Goal: Ask a question

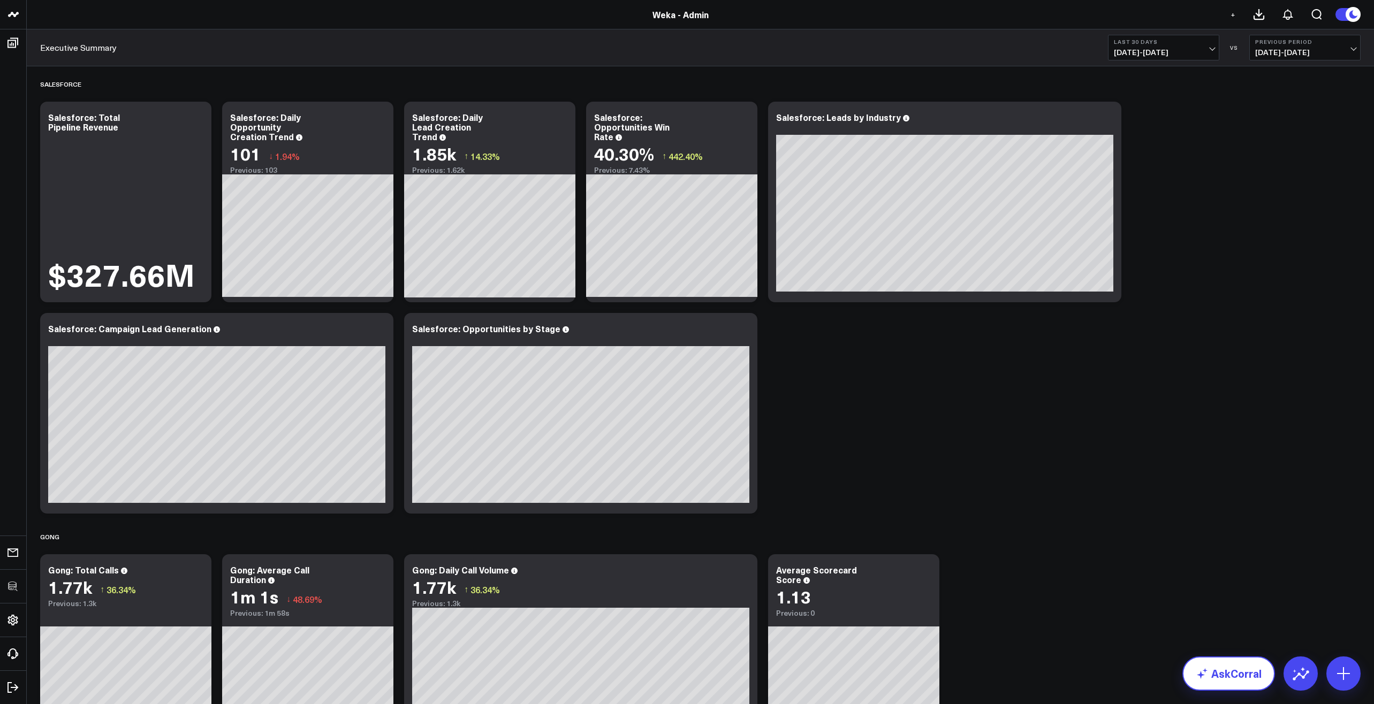
click at [1254, 682] on link "AskCorral" at bounding box center [1228, 674] width 93 height 34
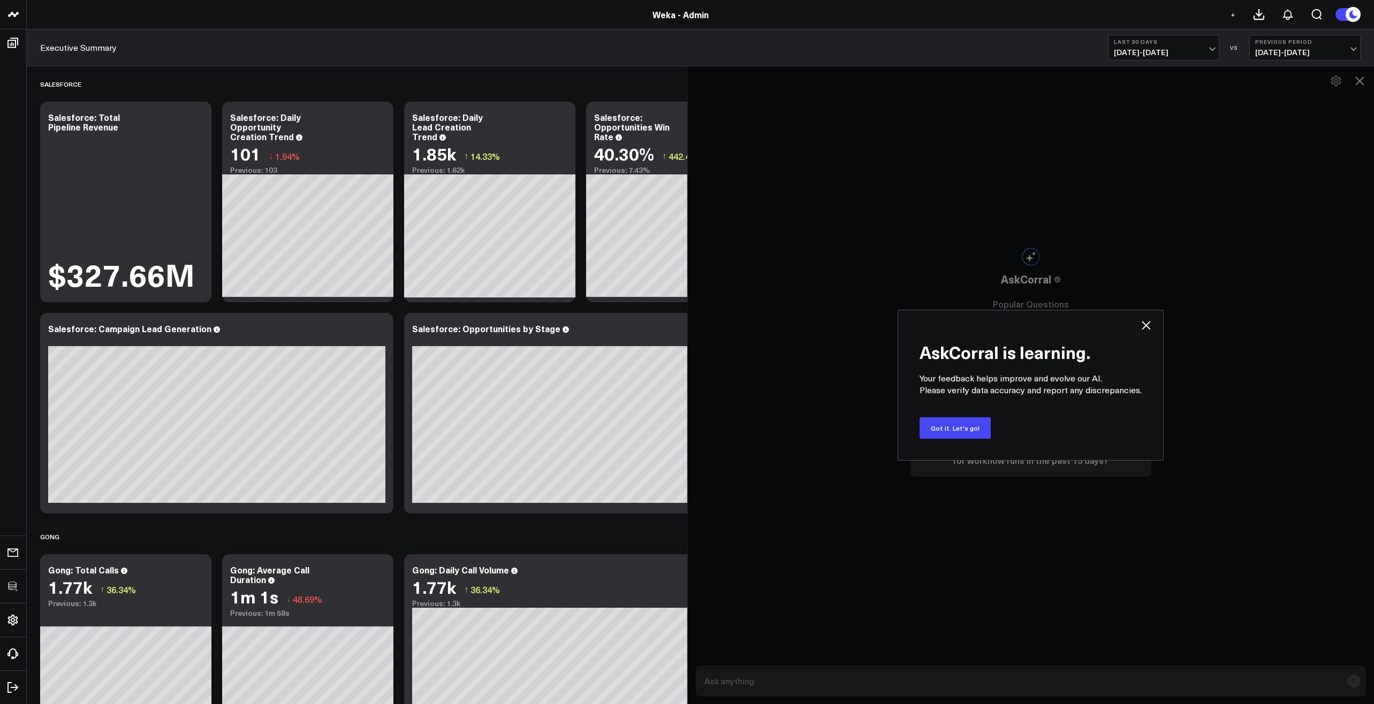
drag, startPoint x: 946, startPoint y: 427, endPoint x: 953, endPoint y: 428, distance: 6.4
click at [952, 428] on button "Got it. Let's go!" at bounding box center [955, 427] width 71 height 21
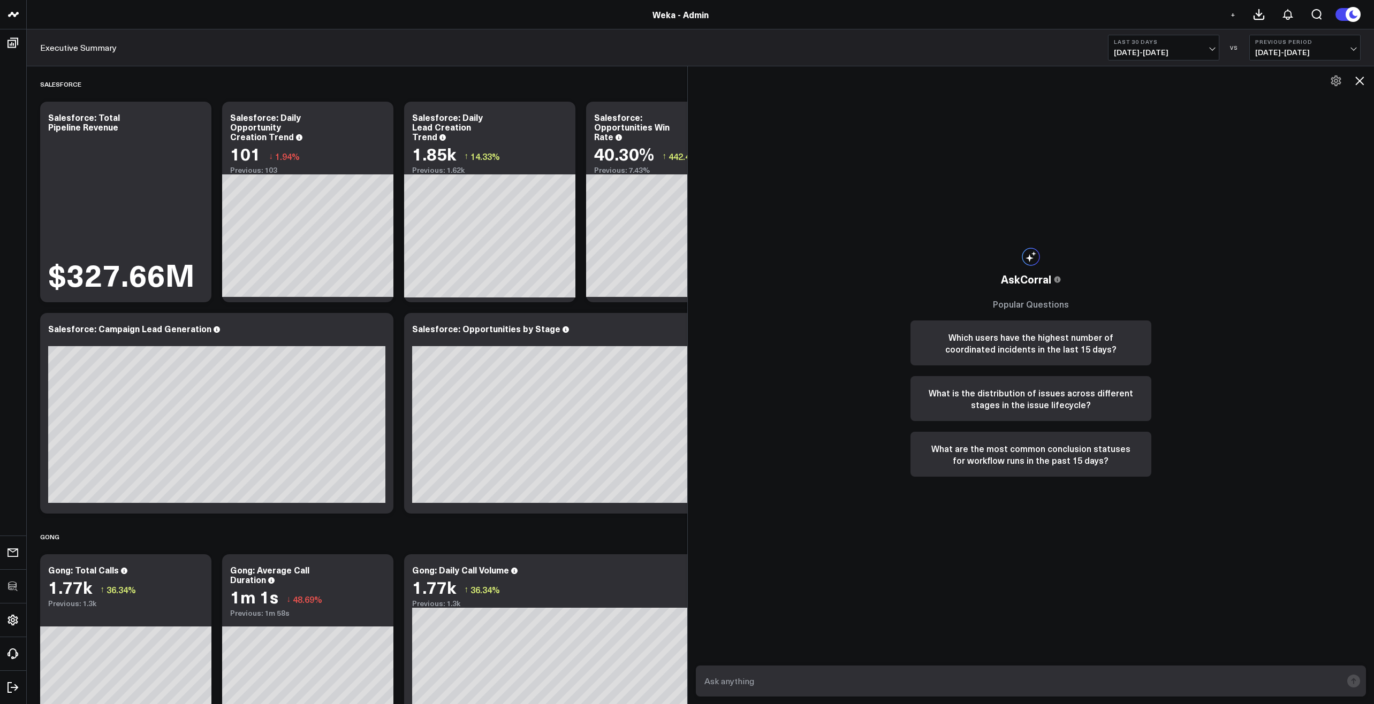
click at [915, 683] on textarea at bounding box center [1022, 681] width 641 height 19
type textarea "What are my top sources of leads?"
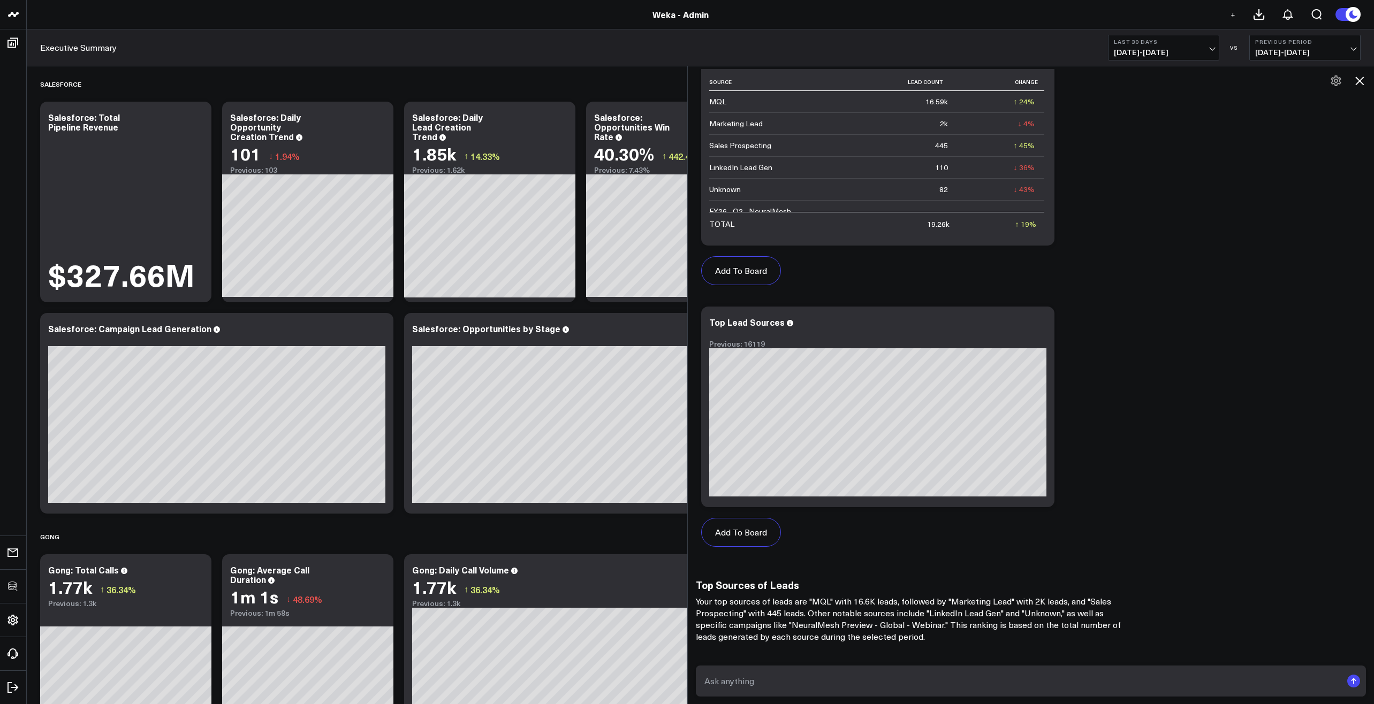
scroll to position [754, 0]
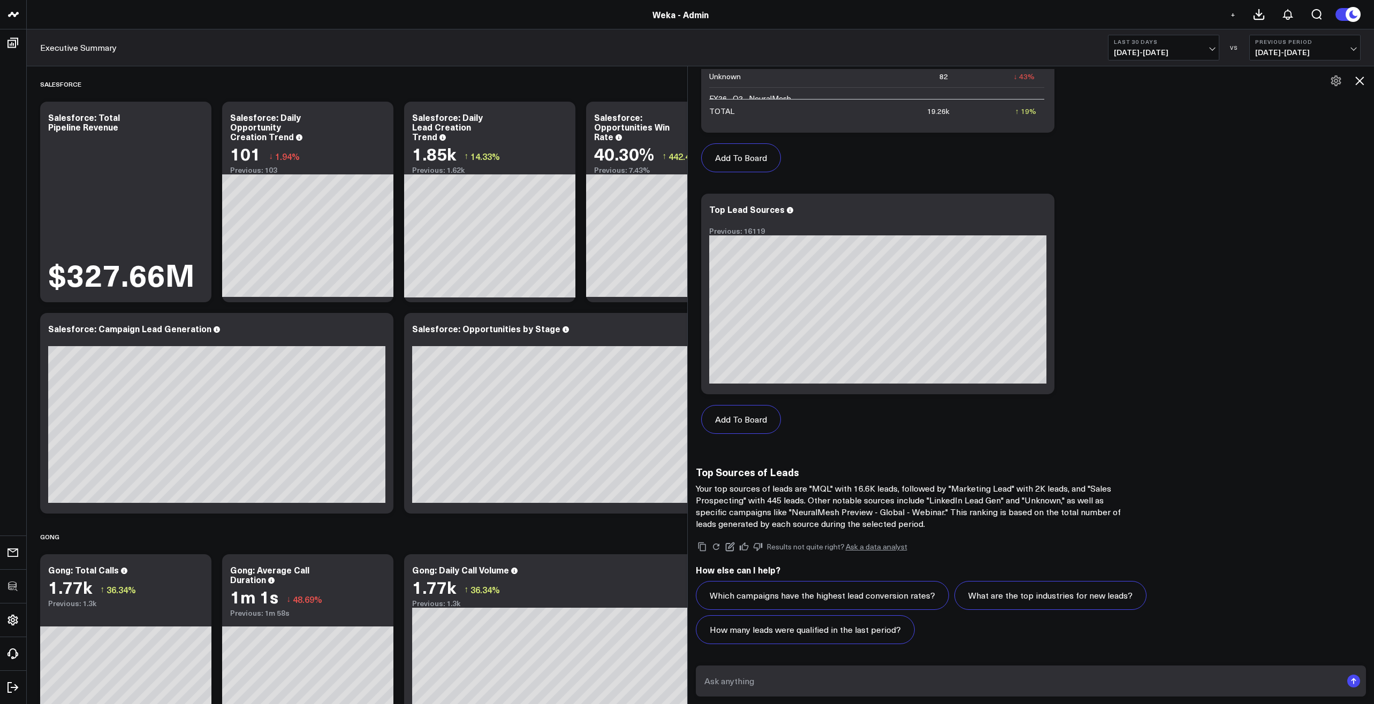
click at [870, 670] on form at bounding box center [1031, 681] width 671 height 31
click at [869, 680] on textarea at bounding box center [1022, 681] width 641 height 19
type textarea "Where are my MQLs sourced from?"
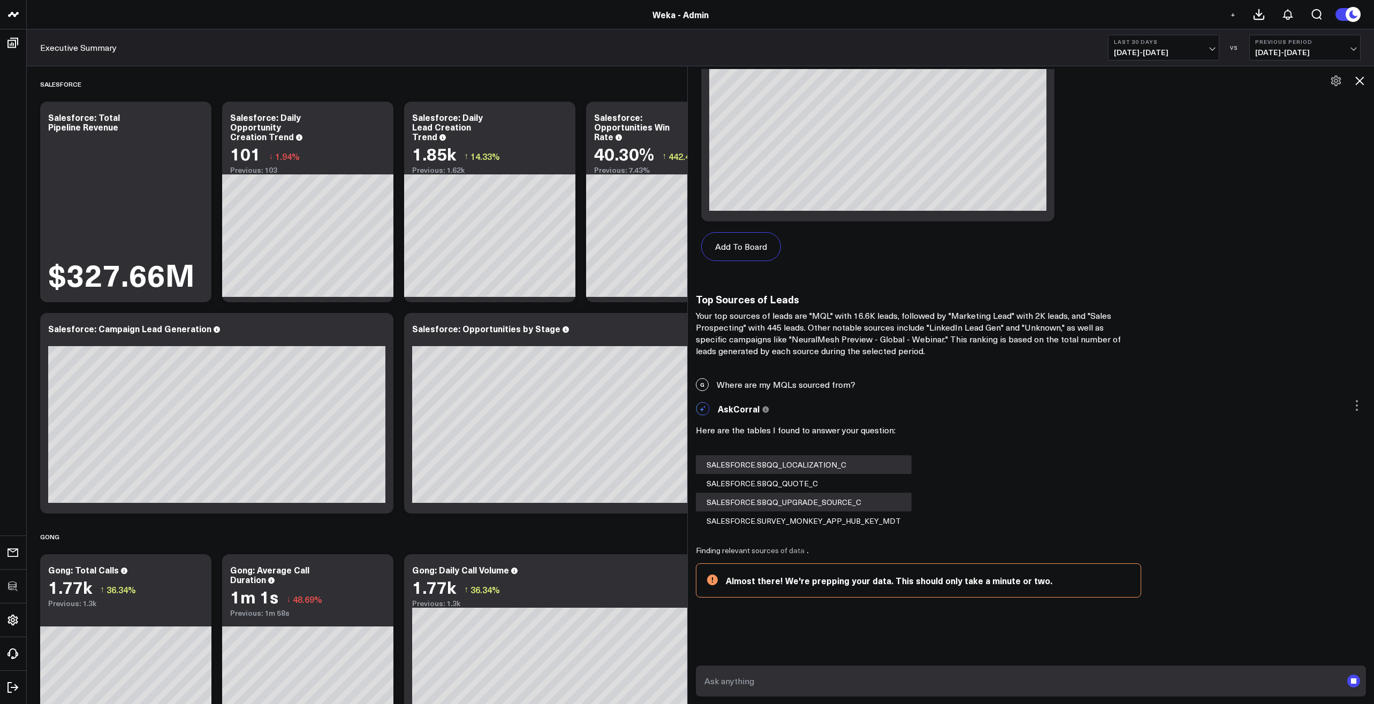
scroll to position [927, 0]
